Goal: Task Accomplishment & Management: Complete application form

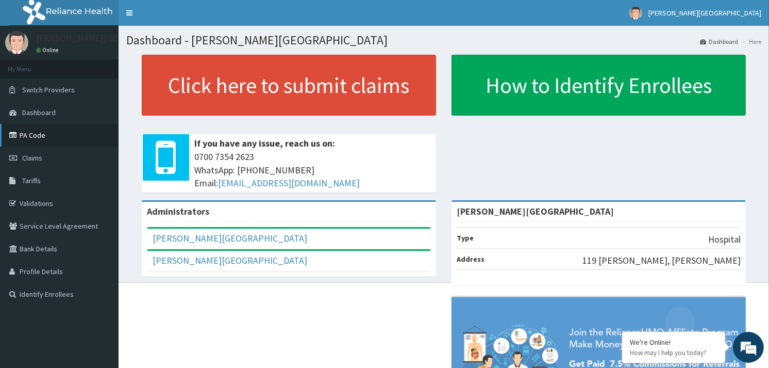
click at [45, 136] on link "PA Code" at bounding box center [59, 135] width 119 height 23
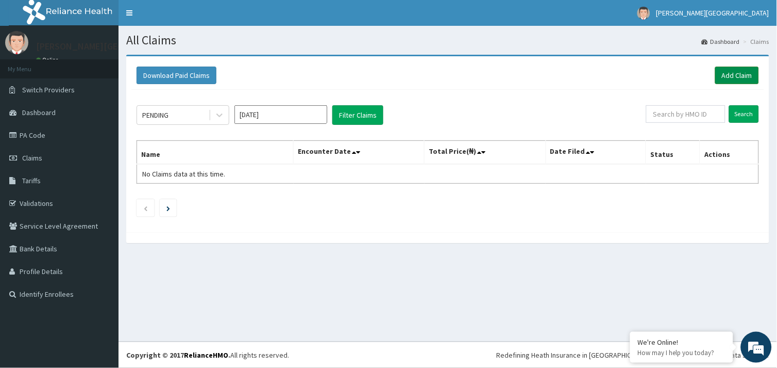
click at [734, 71] on link "Add Claim" at bounding box center [737, 75] width 44 height 18
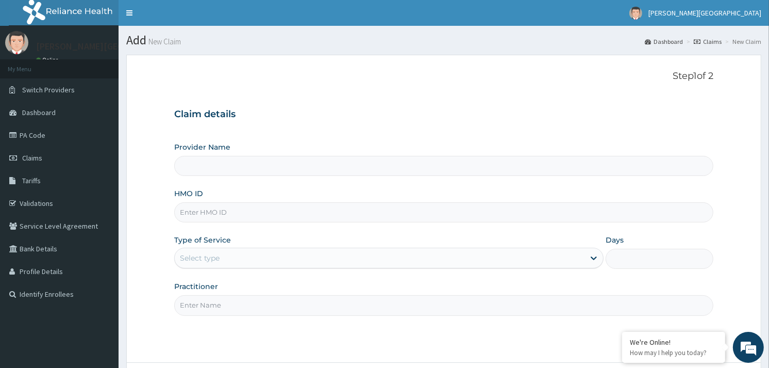
type input "[PERSON_NAME][GEOGRAPHIC_DATA]"
click at [316, 212] on input "HMO ID" at bounding box center [443, 212] width 539 height 20
type input "muh/10029/a"
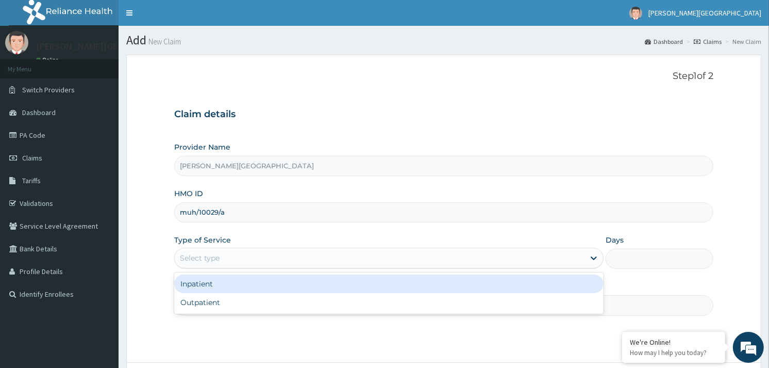
click at [208, 260] on div "Select type" at bounding box center [200, 258] width 40 height 10
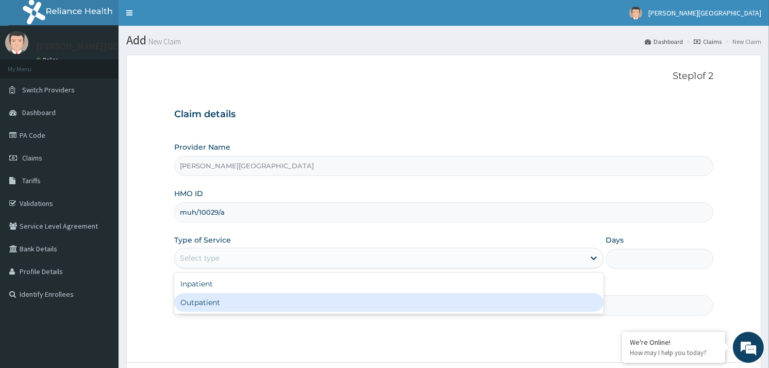
click at [213, 296] on div "Outpatient" at bounding box center [388, 302] width 429 height 19
type input "1"
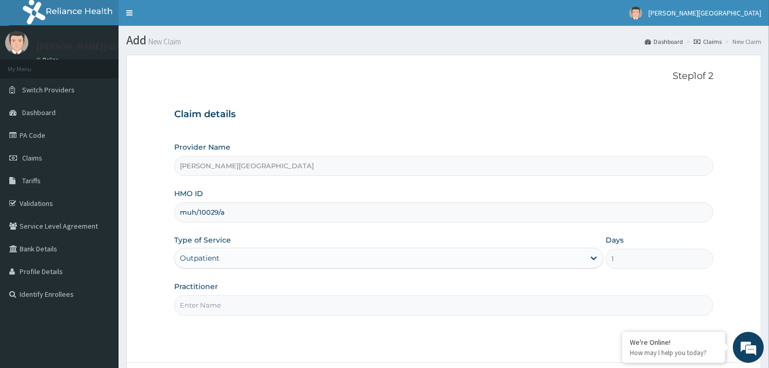
click at [213, 296] on input "Practitioner" at bounding box center [443, 305] width 539 height 20
type input "[PERSON_NAME]"
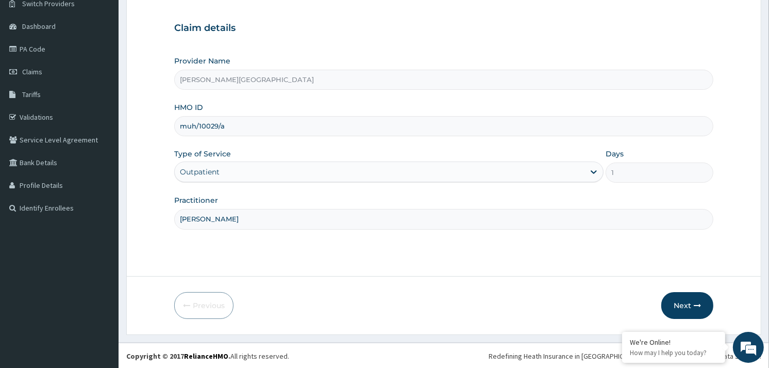
scroll to position [87, 0]
click at [677, 298] on button "Next" at bounding box center [687, 304] width 52 height 27
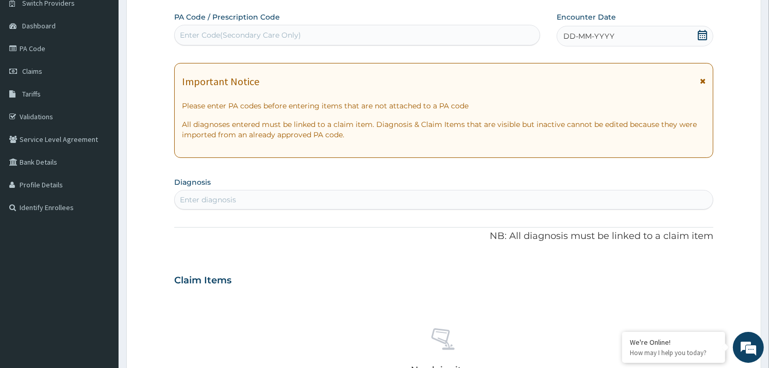
click at [240, 36] on div "Enter Code(Secondary Care Only)" at bounding box center [240, 35] width 121 height 10
paste input "PA/2B9704"
type input "PA/2B9704"
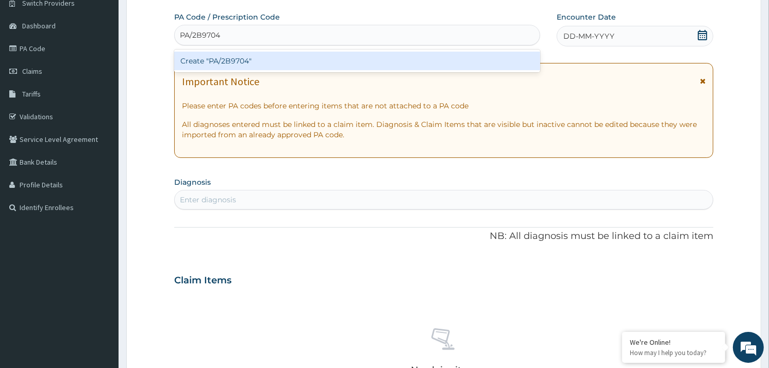
click at [241, 56] on div "Create "PA/2B9704"" at bounding box center [356, 61] width 365 height 19
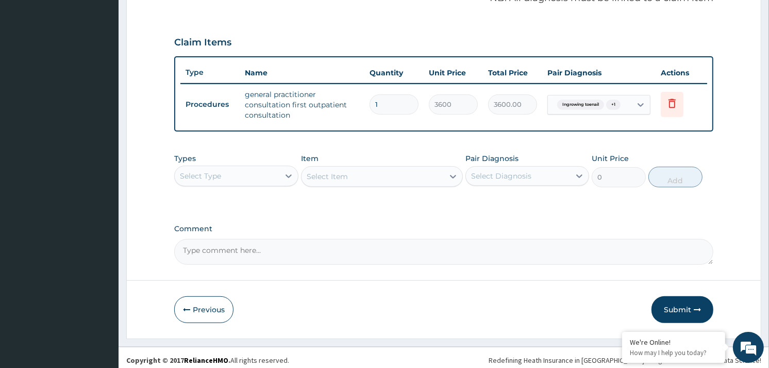
scroll to position [328, 0]
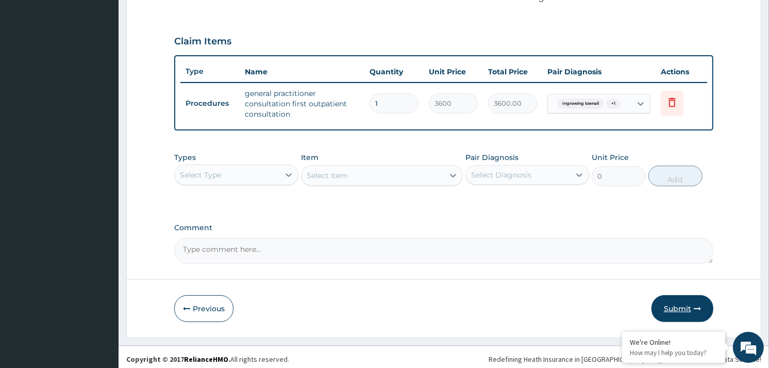
click at [674, 301] on button "Submit" at bounding box center [683, 308] width 62 height 27
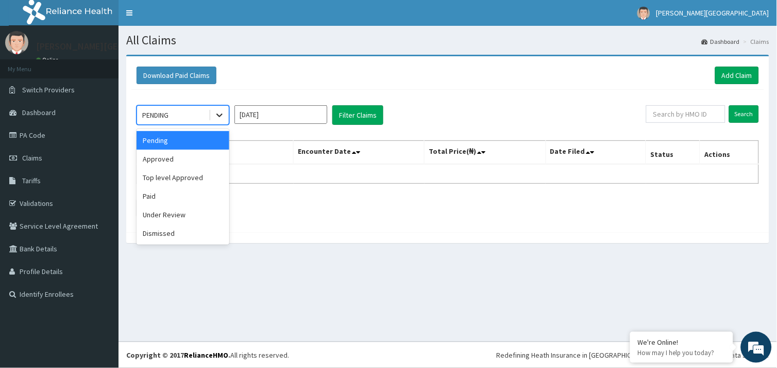
click at [213, 114] on div at bounding box center [219, 115] width 19 height 19
click at [187, 156] on div "Approved" at bounding box center [183, 158] width 93 height 19
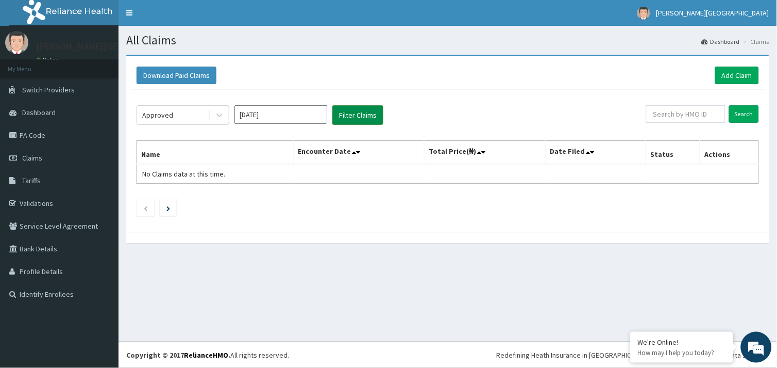
click at [339, 120] on button "Filter Claims" at bounding box center [357, 115] width 51 height 20
